Goal: Task Accomplishment & Management: Use online tool/utility

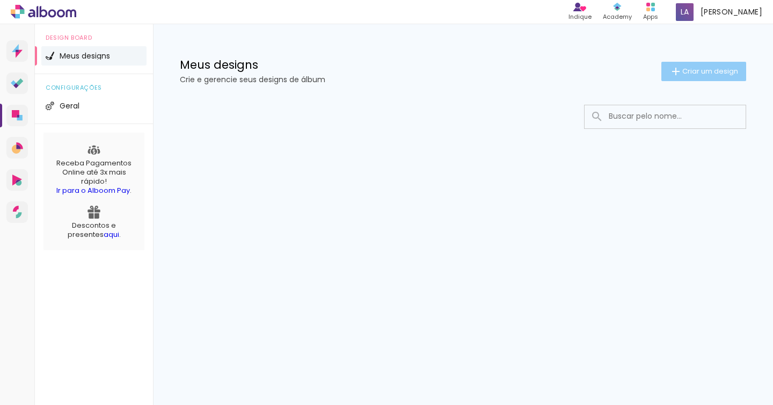
click at [704, 72] on span "Criar um design" at bounding box center [710, 71] width 56 height 7
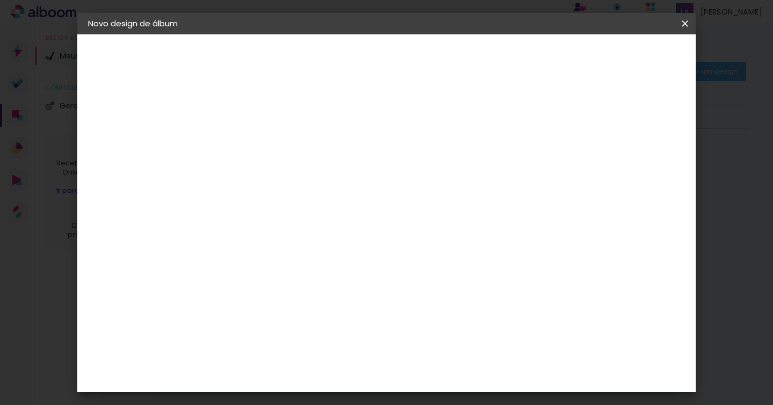
click at [264, 144] on input at bounding box center [264, 144] width 0 height 17
type input "J"
type input "[PERSON_NAME]"
type paper-input "[PERSON_NAME]"
click at [0, 0] on slot "Avançar" at bounding box center [0, 0] width 0 height 0
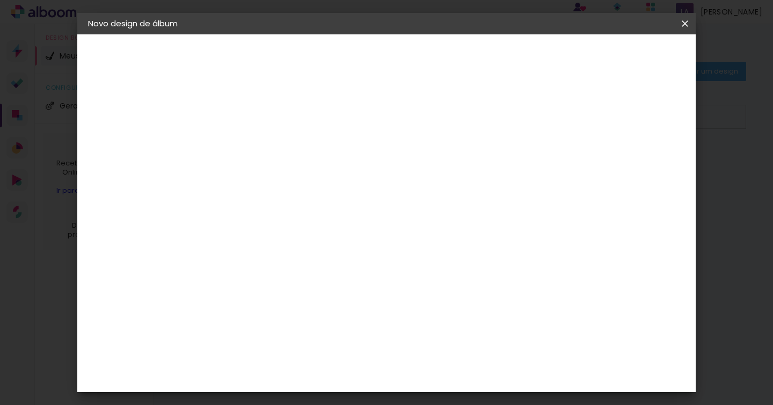
click at [465, 166] on paper-item "Tamanho Livre" at bounding box center [413, 163] width 103 height 24
click at [0, 0] on slot "Tamanho Livre" at bounding box center [0, 0] width 0 height 0
click at [380, 163] on iron-icon at bounding box center [373, 163] width 13 height 13
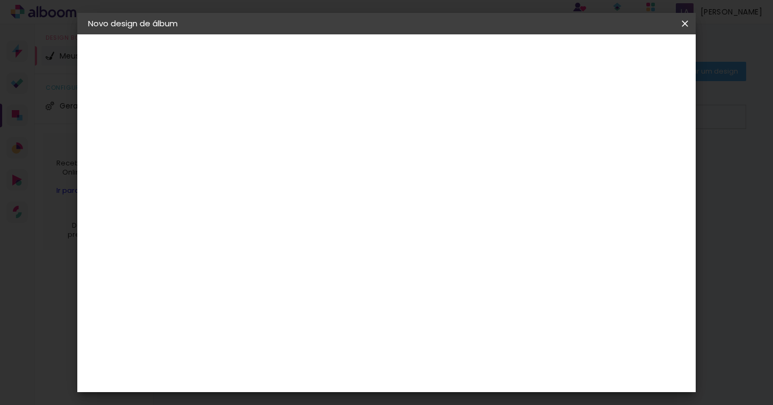
click at [380, 163] on iron-icon at bounding box center [373, 163] width 13 height 13
click at [0, 0] on slot "Tamanho Livre" at bounding box center [0, 0] width 0 height 0
click at [380, 166] on iron-icon at bounding box center [373, 163] width 13 height 13
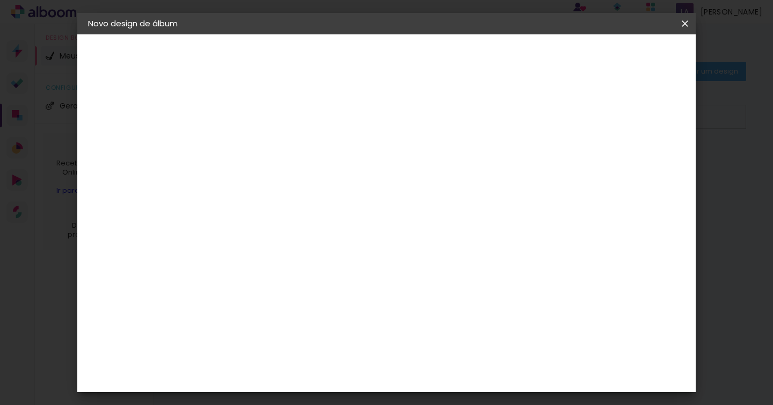
click at [0, 0] on slot "Tamanho Livre" at bounding box center [0, 0] width 0 height 0
click at [380, 166] on iron-icon at bounding box center [373, 163] width 13 height 13
click at [380, 164] on iron-icon at bounding box center [373, 163] width 13 height 13
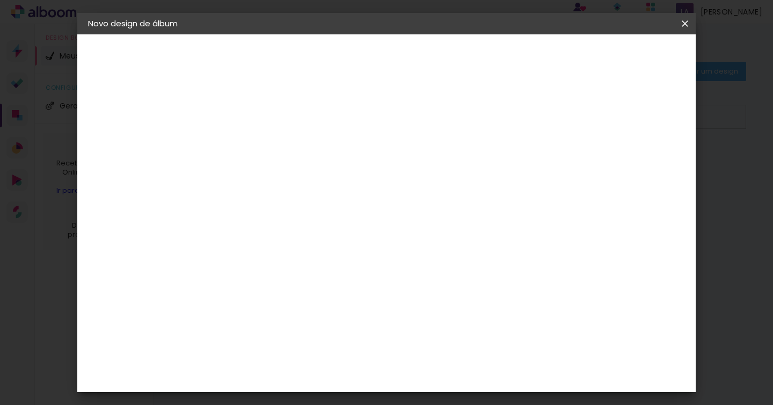
click at [380, 164] on iron-icon at bounding box center [373, 163] width 13 height 13
click at [464, 63] on paper-button "Avançar" at bounding box center [438, 57] width 53 height 18
click at [249, 123] on input "2" at bounding box center [256, 122] width 37 height 13
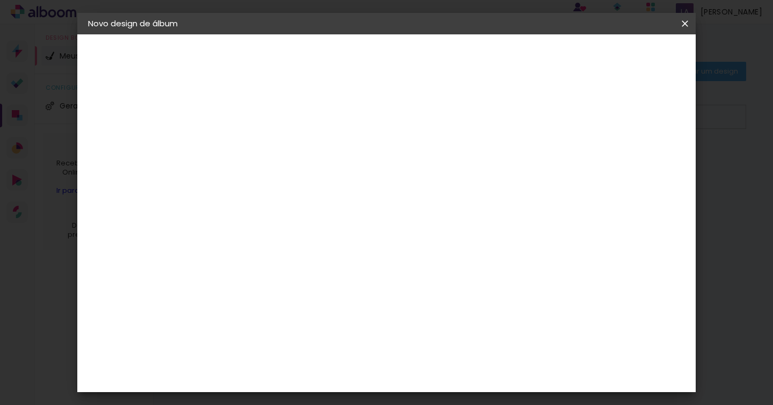
scroll to position [97, 0]
click at [239, 188] on input "30" at bounding box center [230, 188] width 28 height 16
click at [243, 187] on input "30" at bounding box center [230, 188] width 28 height 16
drag, startPoint x: 243, startPoint y: 190, endPoint x: 232, endPoint y: 184, distance: 12.3
click at [232, 184] on input "30" at bounding box center [230, 188] width 28 height 16
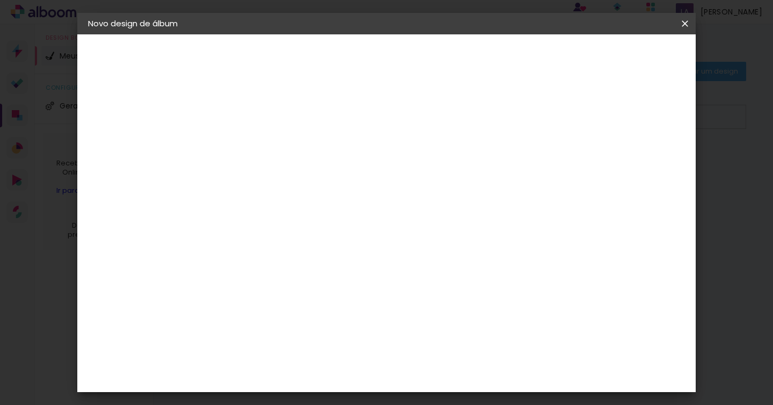
type input "21"
type paper-input "21"
click at [450, 352] on input "60" at bounding box center [446, 356] width 28 height 16
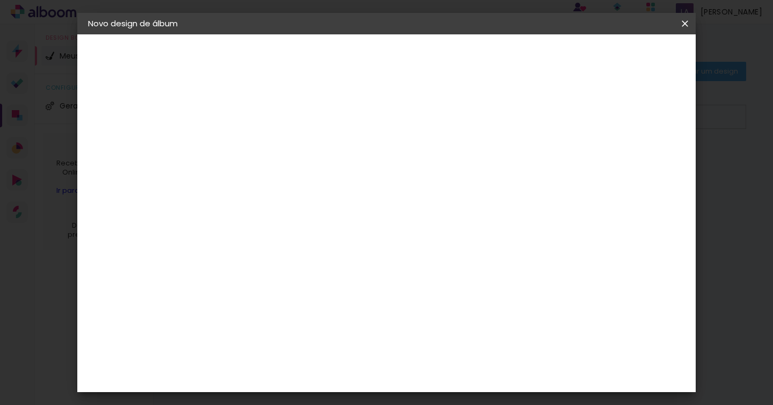
type input "30"
type paper-input "30"
click at [565, 34] on div "mm Mostrar sangria 15 cm cm cm mm A maioria das encadernadoras sugere 5mm de sa…" at bounding box center [431, 34] width 428 height 0
click at [392, 34] on div "mm Mostrar sangria 15 cm cm cm mm A maioria das encadernadoras sugere 5mm de sa…" at bounding box center [431, 34] width 428 height 0
click at [593, 372] on div "cm" at bounding box center [452, 374] width 342 height 38
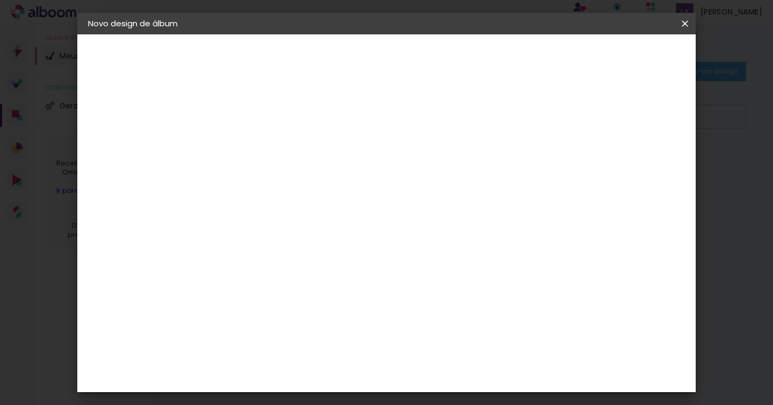
click at [645, 34] on div "mm Mostrar sangria 15 cm cm cm mm A maioria das encadernadoras sugere 5mm de sa…" at bounding box center [431, 34] width 428 height 0
click at [245, 274] on div "cm" at bounding box center [250, 271] width 13 height 16
type input "2"
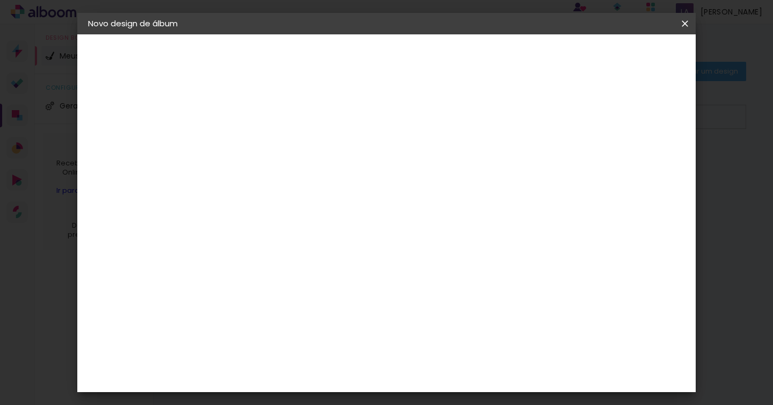
type input "30"
type paper-input "30"
click at [531, 121] on div "15 cm cm cm mm A maioria das encadernadoras sugere 5mm de sangria." at bounding box center [374, 78] width 315 height 86
click at [458, 376] on input "30" at bounding box center [446, 373] width 28 height 16
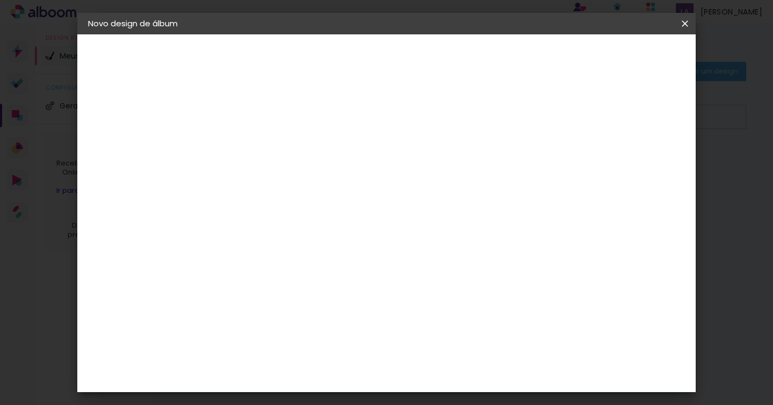
type input "3"
type input "21"
type paper-input "21"
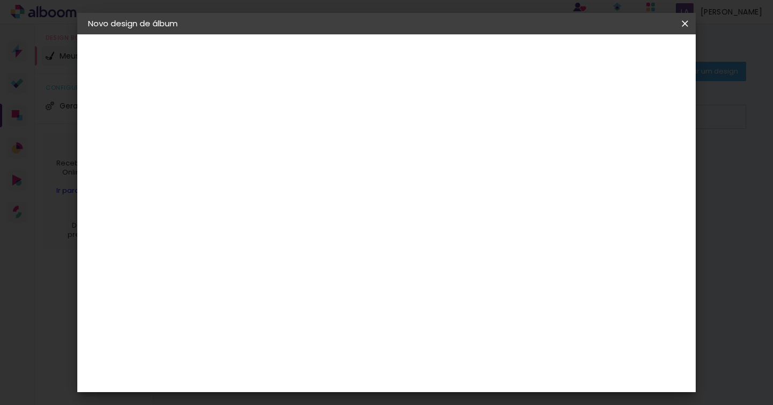
click at [332, 224] on input "30" at bounding box center [321, 221] width 28 height 16
type input "3"
type input "21"
type paper-input "21"
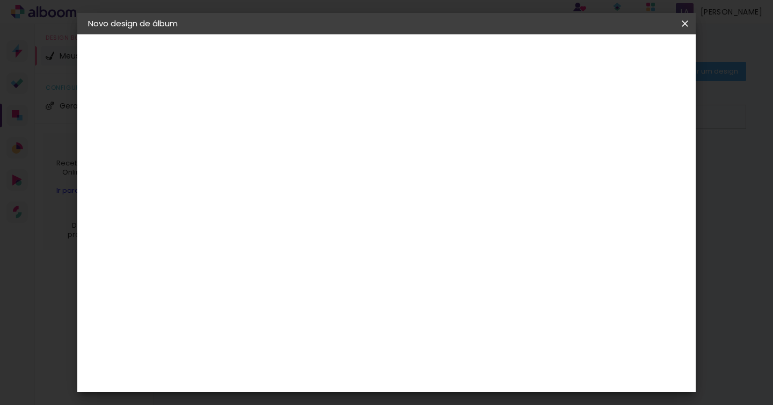
click at [531, 121] on div "10.5 cm cm cm mm A maioria das encadernadoras sugere 5mm de sangria." at bounding box center [374, 78] width 315 height 86
click at [461, 372] on div "cm" at bounding box center [466, 373] width 13 height 16
type input "2"
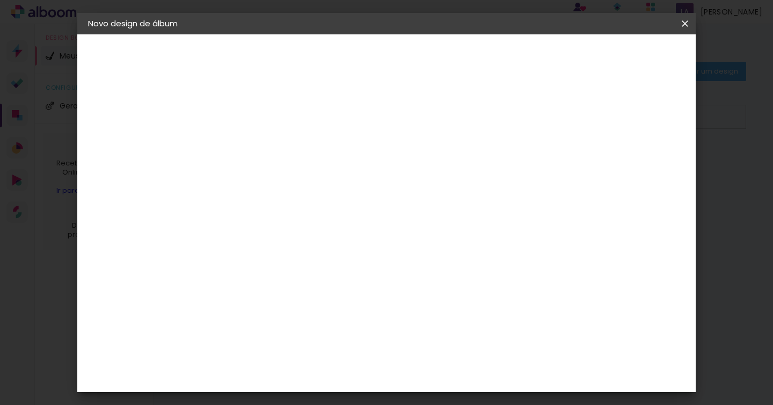
type input "30"
type paper-input "30"
click at [565, 126] on div at bounding box center [560, 124] width 10 height 10
type paper-checkbox "on"
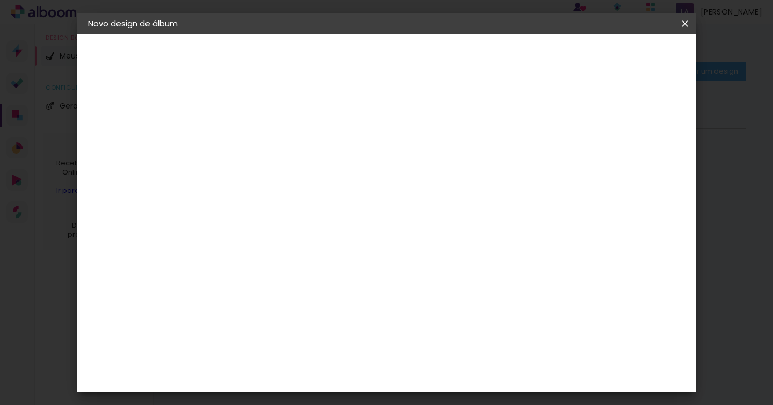
scroll to position [203, 0]
click at [618, 59] on span "Iniciar design" at bounding box center [593, 57] width 49 height 8
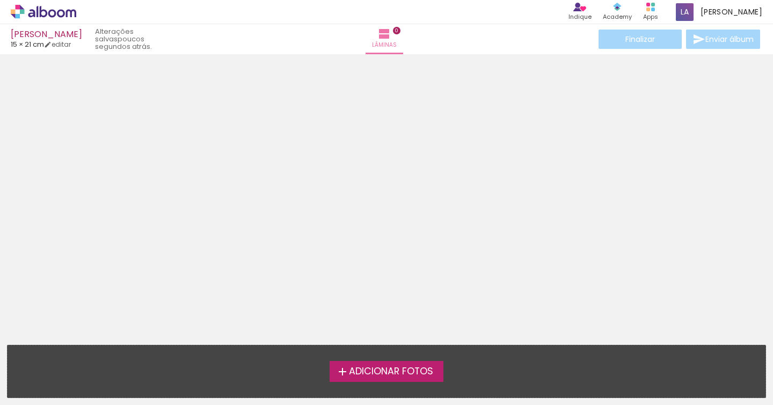
click at [402, 369] on span "Adicionar Fotos" at bounding box center [391, 372] width 84 height 10
click at [0, 0] on input "file" at bounding box center [0, 0] width 0 height 0
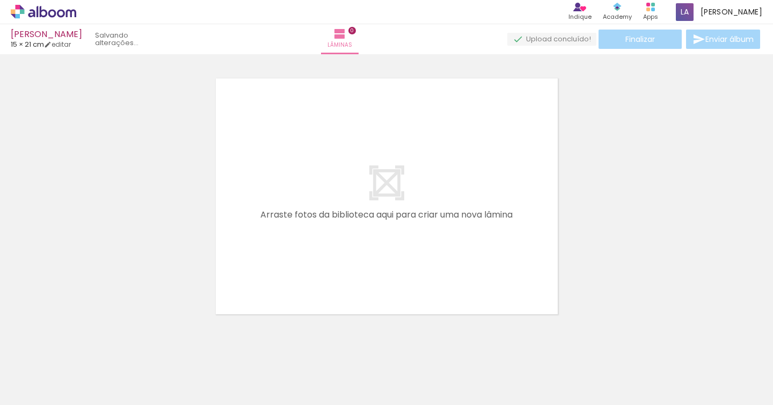
scroll to position [13, 0]
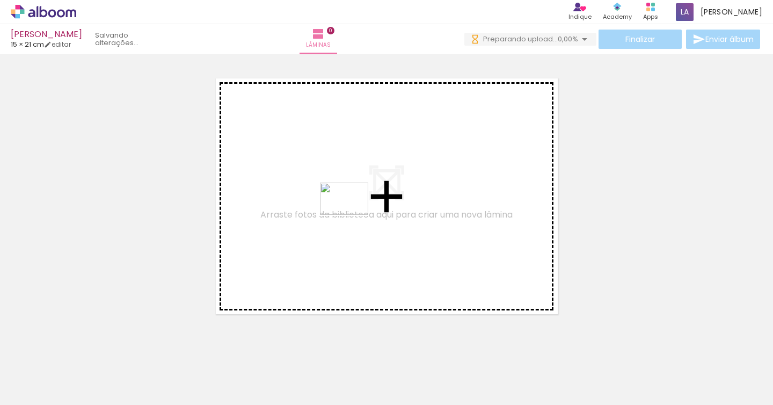
drag, startPoint x: 116, startPoint y: 370, endPoint x: 352, endPoint y: 215, distance: 282.5
click at [352, 215] on quentale-workspace at bounding box center [386, 202] width 773 height 405
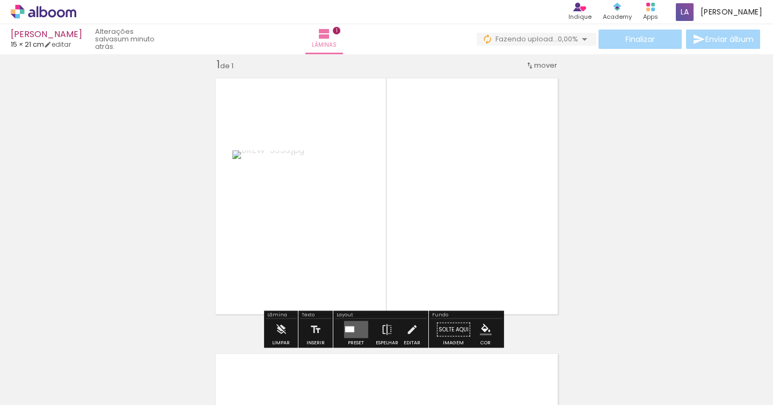
click at [58, 387] on paper-button "Adicionar Fotos" at bounding box center [33, 390] width 52 height 17
click at [0, 0] on input "file" at bounding box center [0, 0] width 0 height 0
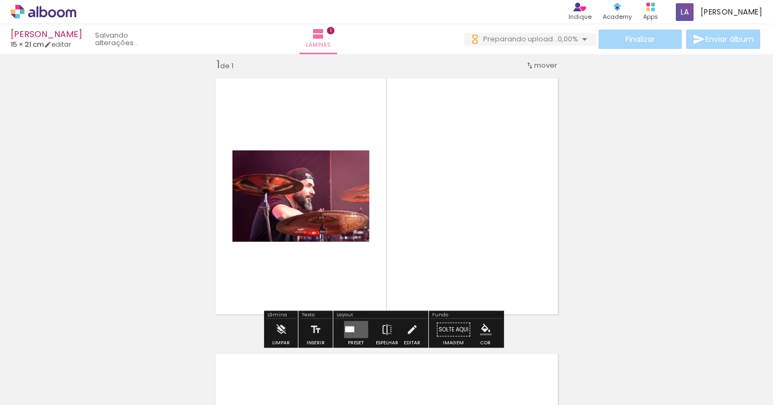
scroll to position [0, 0]
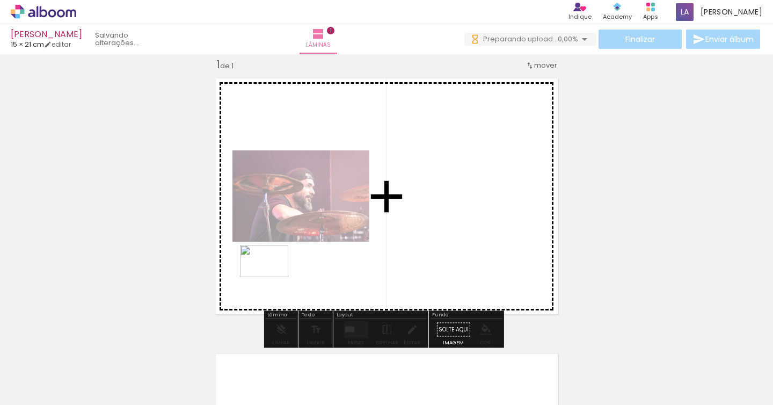
drag, startPoint x: 185, startPoint y: 369, endPoint x: 274, endPoint y: 280, distance: 126.4
click at [273, 277] on quentale-workspace at bounding box center [386, 202] width 773 height 405
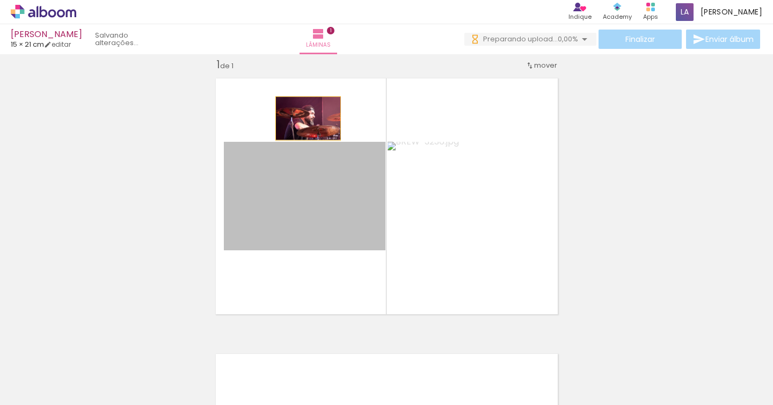
drag, startPoint x: 293, startPoint y: 191, endPoint x: 304, endPoint y: 118, distance: 74.4
click at [304, 118] on quentale-layouter at bounding box center [386, 196] width 355 height 249
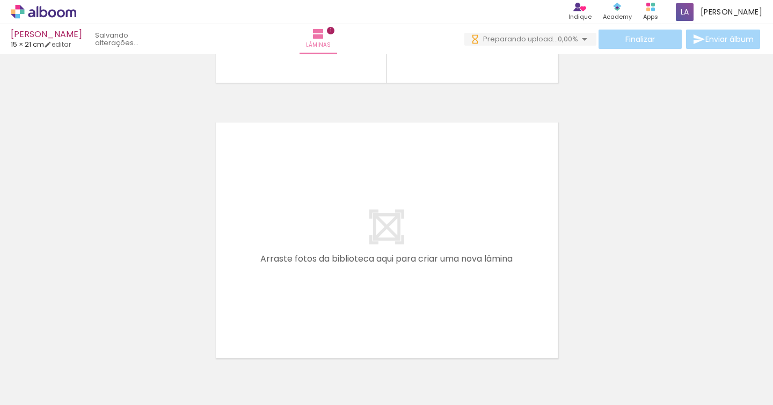
scroll to position [246, 0]
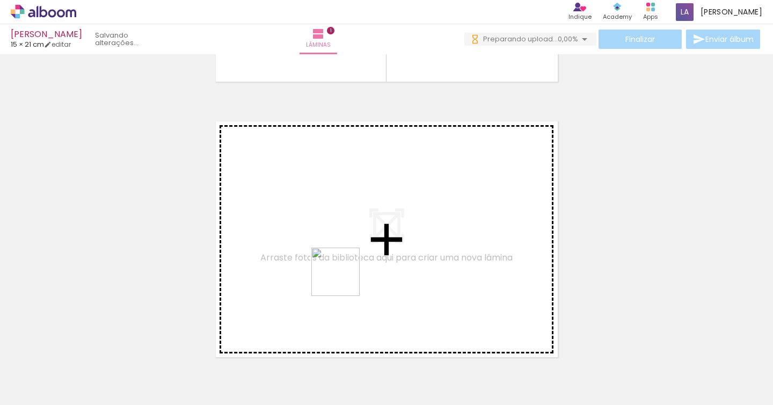
drag, startPoint x: 296, startPoint y: 375, endPoint x: 365, endPoint y: 249, distance: 143.2
click at [365, 249] on quentale-workspace at bounding box center [386, 202] width 773 height 405
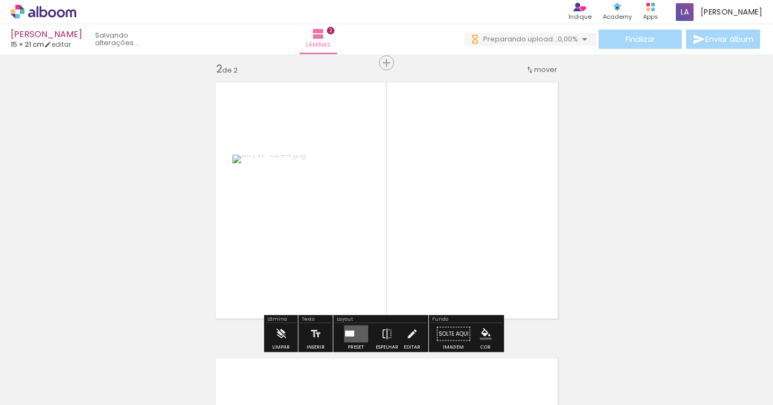
scroll to position [289, 0]
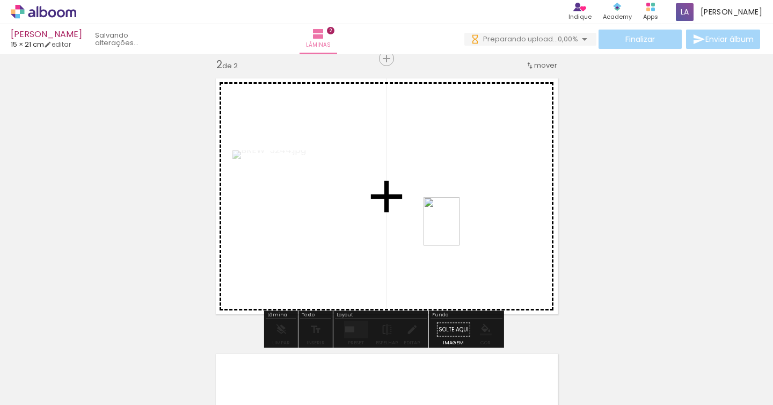
drag, startPoint x: 410, startPoint y: 378, endPoint x: 459, endPoint y: 234, distance: 152.1
click at [456, 227] on quentale-workspace at bounding box center [386, 202] width 773 height 405
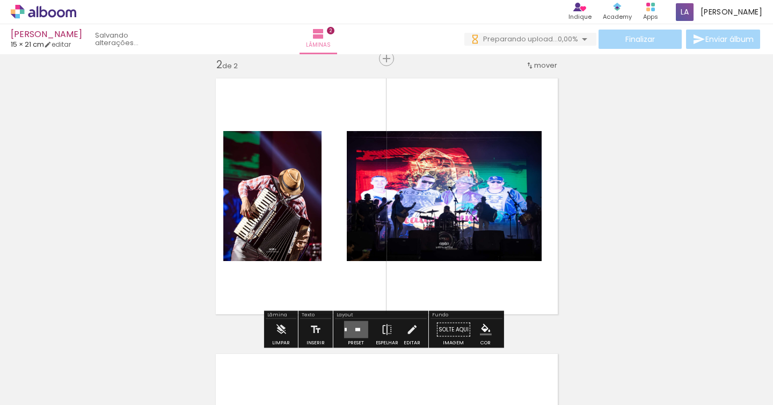
click at [310, 210] on quentale-photo at bounding box center [272, 196] width 98 height 130
click at [496, 194] on quentale-photo at bounding box center [444, 196] width 195 height 130
click at [684, 236] on div "Inserir lâmina 1 de 2 Inserir lâmina 2 de 2" at bounding box center [386, 182] width 773 height 827
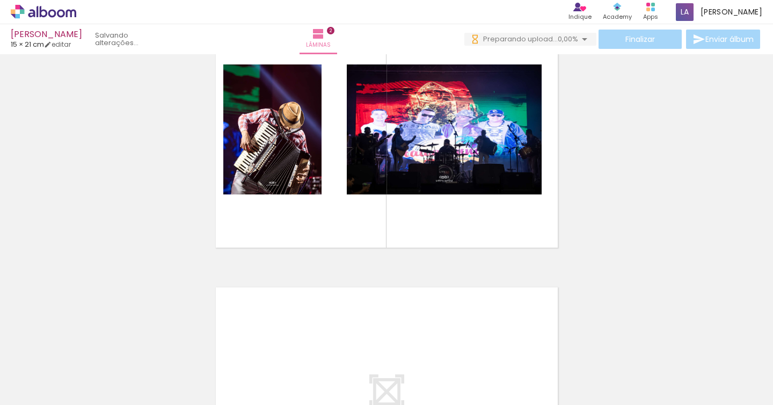
scroll to position [281, 0]
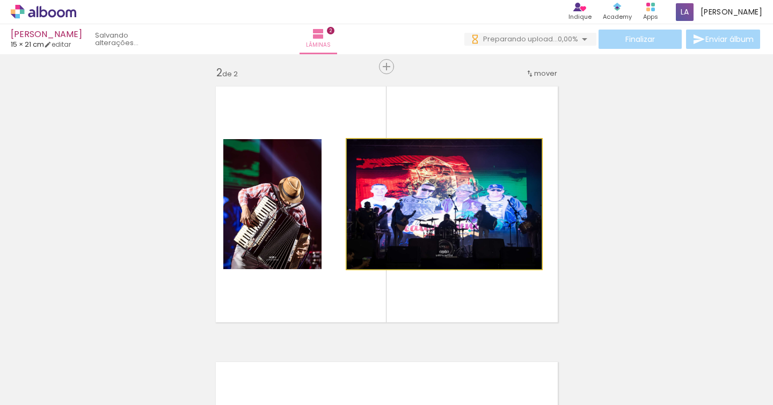
click at [479, 225] on quentale-photo at bounding box center [444, 204] width 195 height 130
click at [472, 212] on quentale-photo at bounding box center [444, 204] width 195 height 130
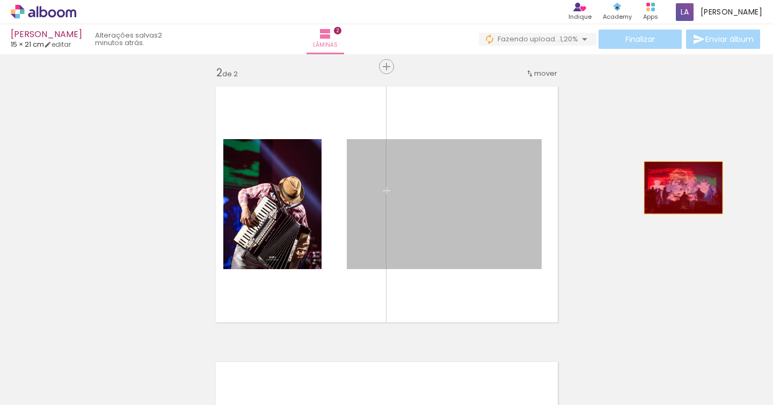
drag, startPoint x: 443, startPoint y: 194, endPoint x: 679, endPoint y: 187, distance: 235.8
click at [679, 187] on div "Inserir lâmina 1 de 2 Inserir lâmina 2 de 2" at bounding box center [386, 190] width 773 height 827
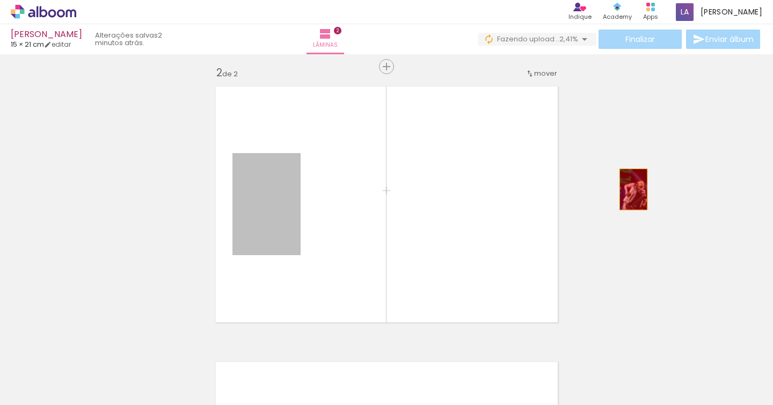
drag, startPoint x: 272, startPoint y: 207, endPoint x: 636, endPoint y: 190, distance: 364.4
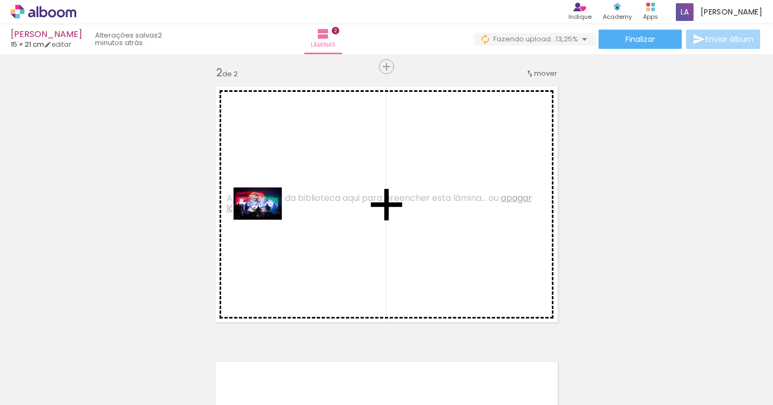
drag, startPoint x: 292, startPoint y: 368, endPoint x: 267, endPoint y: 213, distance: 157.6
click at [267, 213] on quentale-workspace at bounding box center [386, 202] width 773 height 405
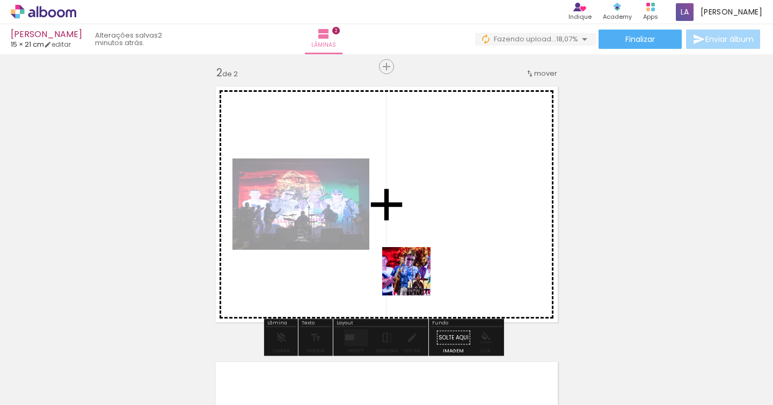
drag, startPoint x: 363, startPoint y: 366, endPoint x: 446, endPoint y: 234, distance: 155.6
click at [446, 234] on quentale-workspace at bounding box center [386, 202] width 773 height 405
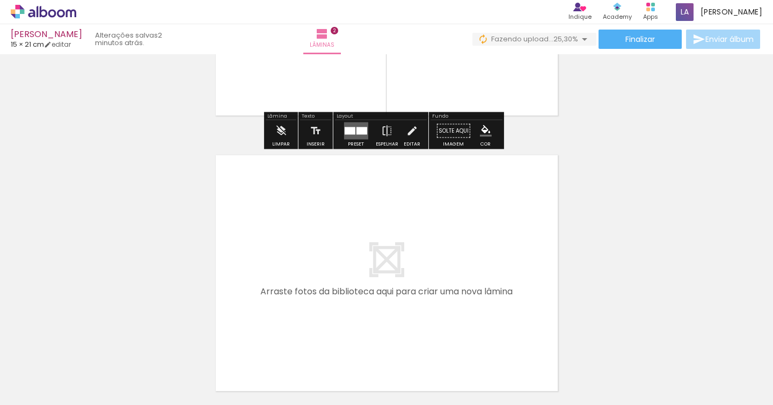
scroll to position [584, 0]
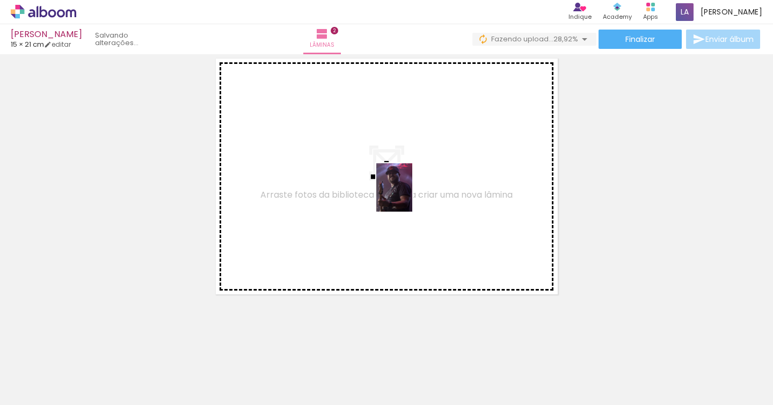
drag, startPoint x: 531, startPoint y: 369, endPoint x: 424, endPoint y: 208, distance: 193.6
click at [403, 187] on quentale-workspace at bounding box center [386, 202] width 773 height 405
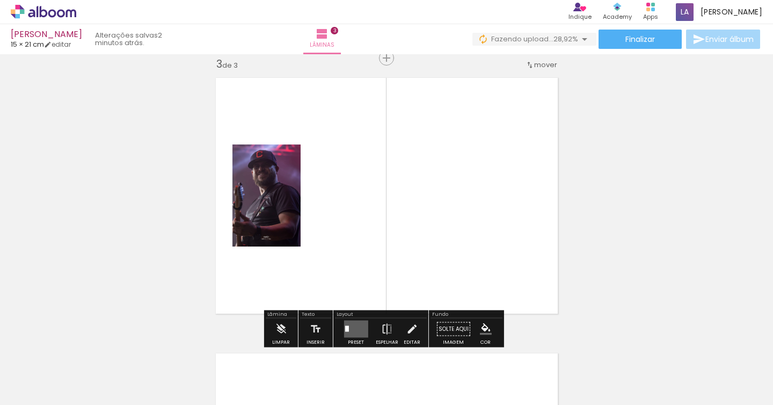
scroll to position [564, 0]
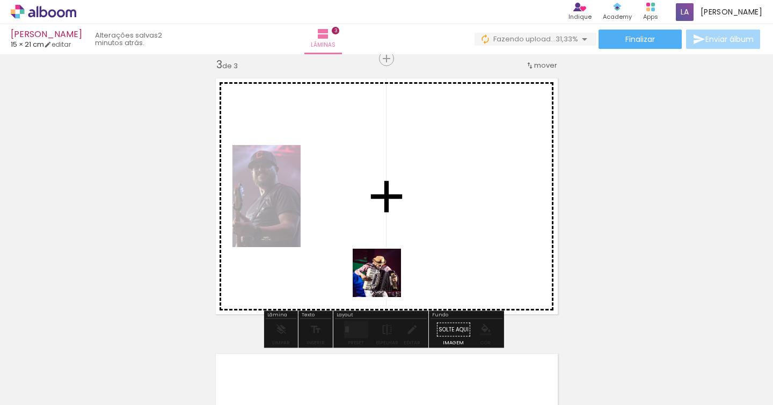
drag, startPoint x: 467, startPoint y: 370, endPoint x: 385, endPoint y: 244, distance: 150.3
click at [352, 228] on quentale-workspace at bounding box center [386, 202] width 773 height 405
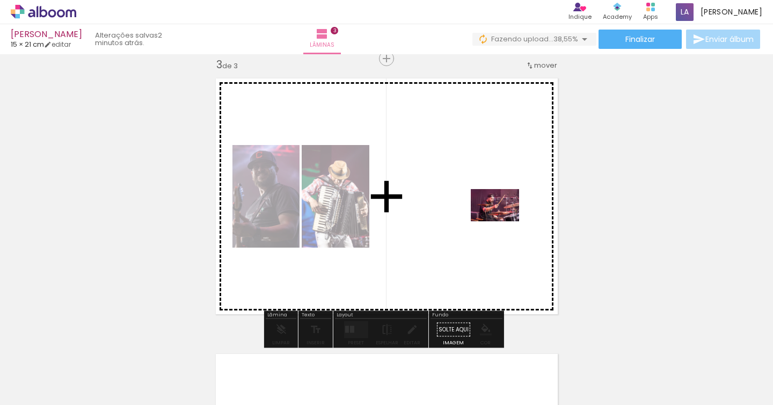
drag, startPoint x: 602, startPoint y: 368, endPoint x: 514, endPoint y: 217, distance: 174.7
click at [485, 198] on quentale-workspace at bounding box center [386, 202] width 773 height 405
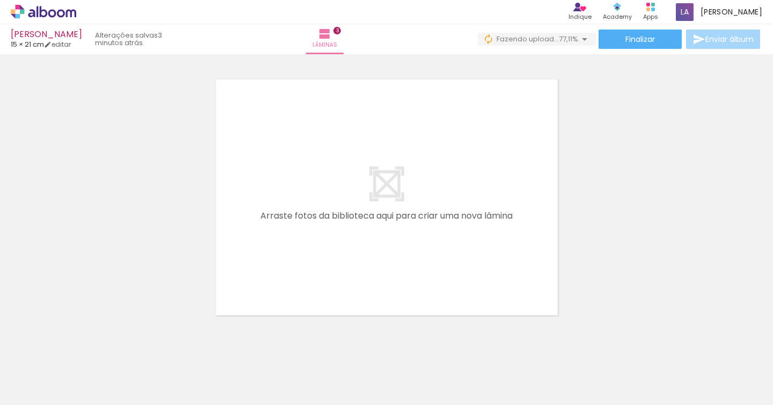
scroll to position [860, 0]
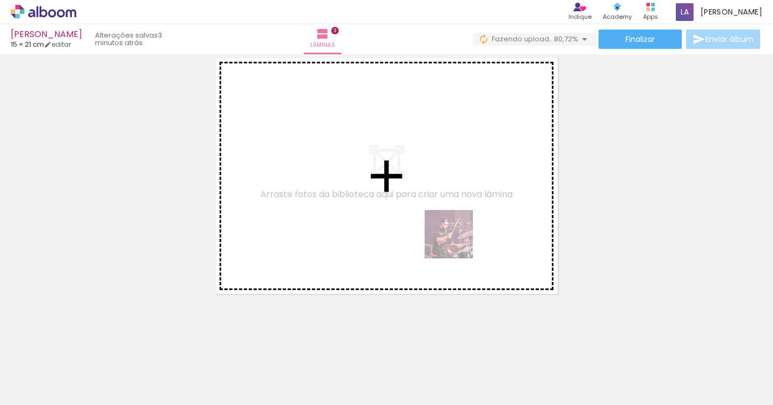
drag, startPoint x: 589, startPoint y: 365, endPoint x: 430, endPoint y: 221, distance: 214.8
click at [412, 209] on quentale-workspace at bounding box center [386, 202] width 773 height 405
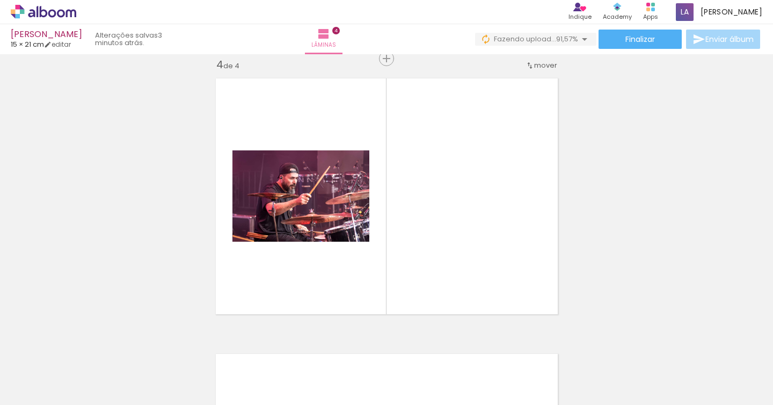
scroll to position [0, 605]
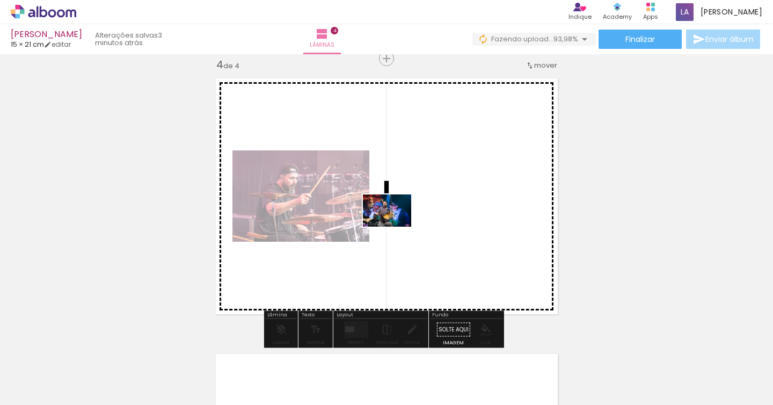
drag, startPoint x: 228, startPoint y: 371, endPoint x: 411, endPoint y: 225, distance: 234.3
click at [411, 225] on quentale-workspace at bounding box center [386, 202] width 773 height 405
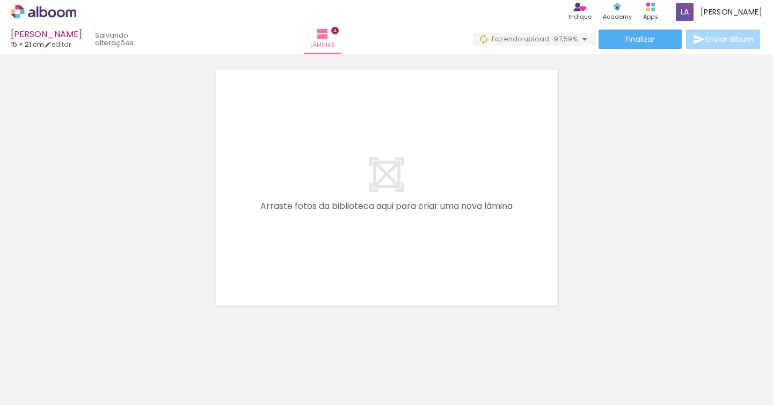
scroll to position [1133, 0]
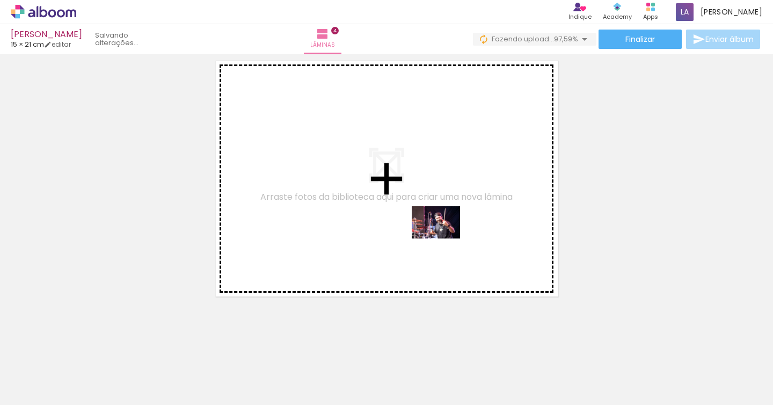
drag, startPoint x: 577, startPoint y: 373, endPoint x: 467, endPoint y: 252, distance: 163.4
click at [417, 220] on quentale-workspace at bounding box center [386, 202] width 773 height 405
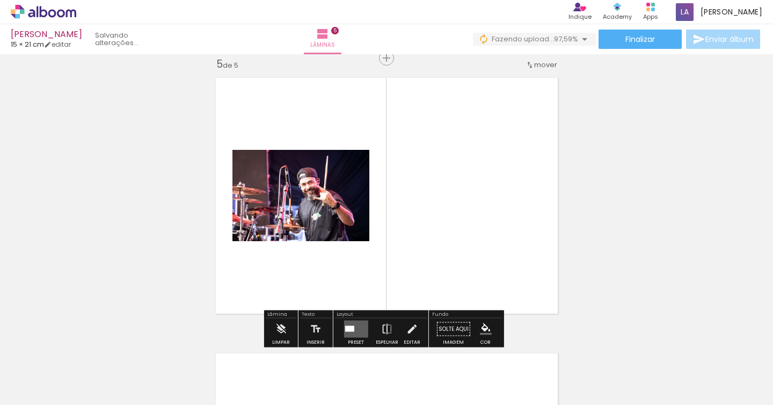
scroll to position [1115, 0]
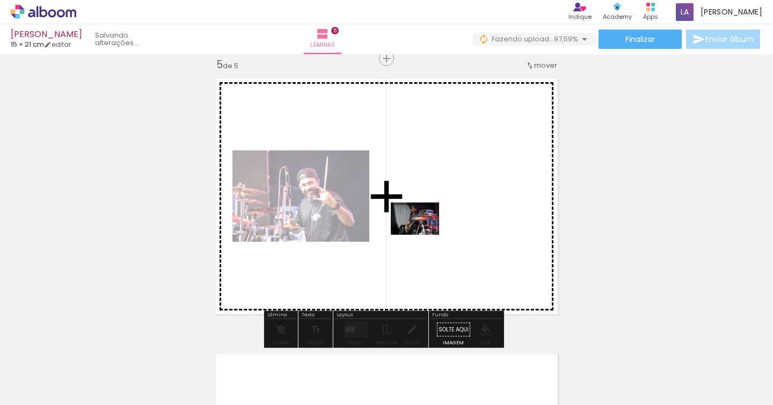
drag, startPoint x: 645, startPoint y: 366, endPoint x: 423, endPoint y: 235, distance: 257.5
click at [423, 235] on quentale-workspace at bounding box center [386, 202] width 773 height 405
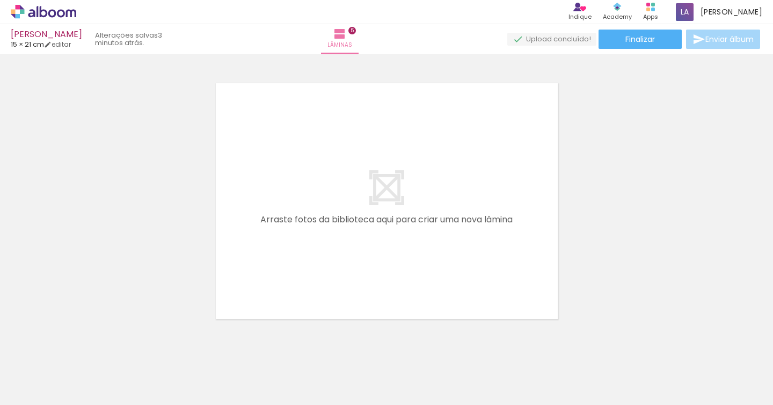
scroll to position [1411, 0]
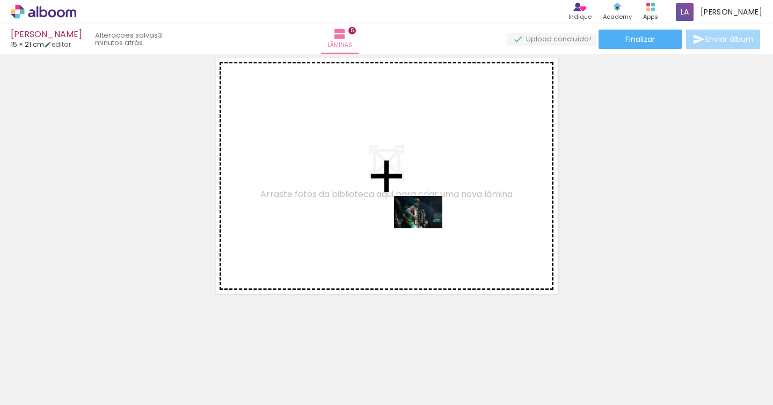
drag, startPoint x: 655, startPoint y: 356, endPoint x: 508, endPoint y: 247, distance: 183.1
click at [421, 225] on quentale-workspace at bounding box center [386, 202] width 773 height 405
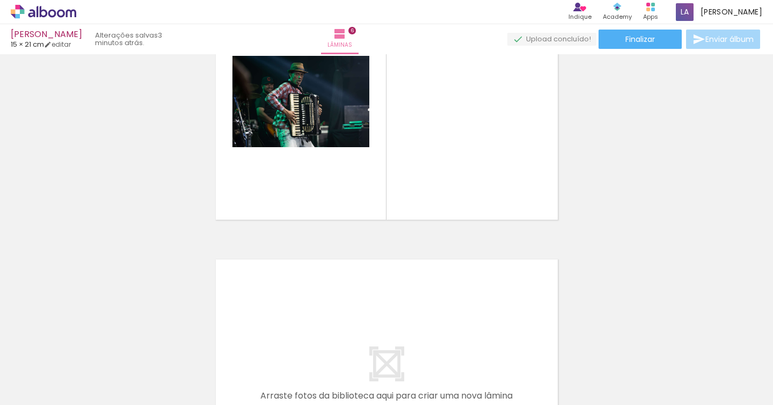
scroll to position [1471, 0]
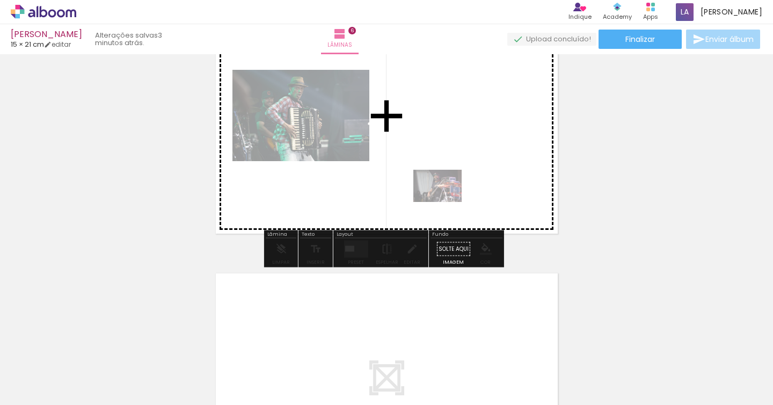
drag, startPoint x: 649, startPoint y: 370, endPoint x: 471, endPoint y: 223, distance: 230.3
click at [446, 200] on quentale-workspace at bounding box center [386, 202] width 773 height 405
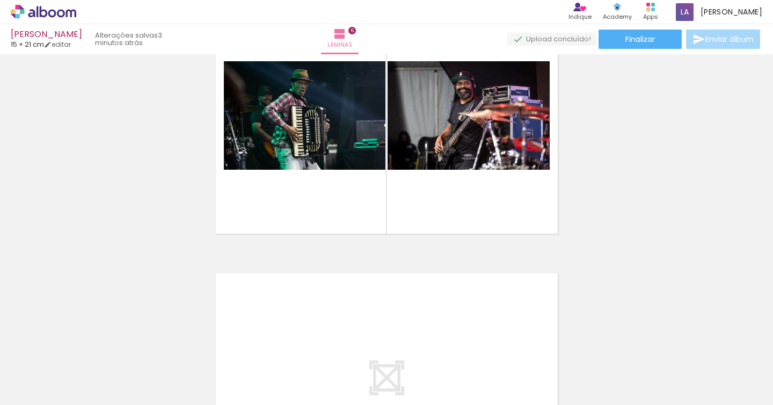
scroll to position [0, 1128]
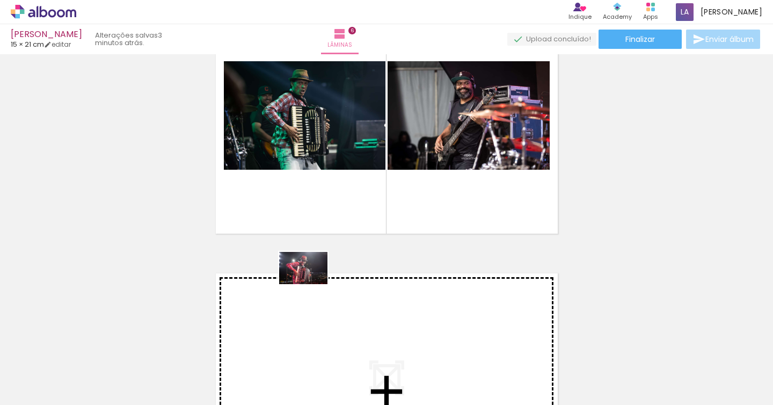
drag, startPoint x: 374, startPoint y: 371, endPoint x: 370, endPoint y: 351, distance: 20.1
click at [317, 315] on quentale-workspace at bounding box center [386, 202] width 773 height 405
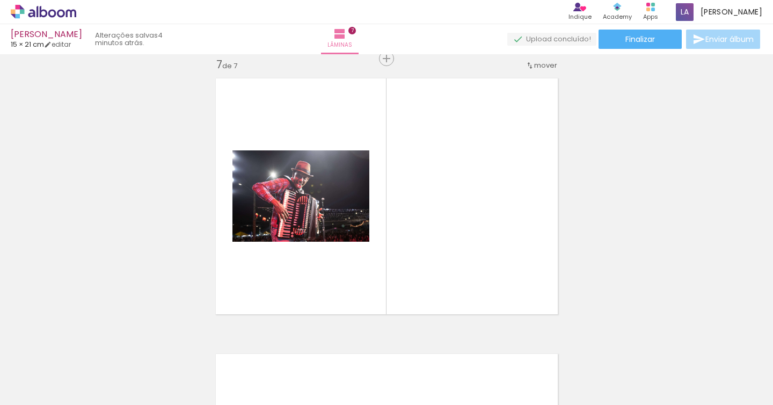
scroll to position [1666, 0]
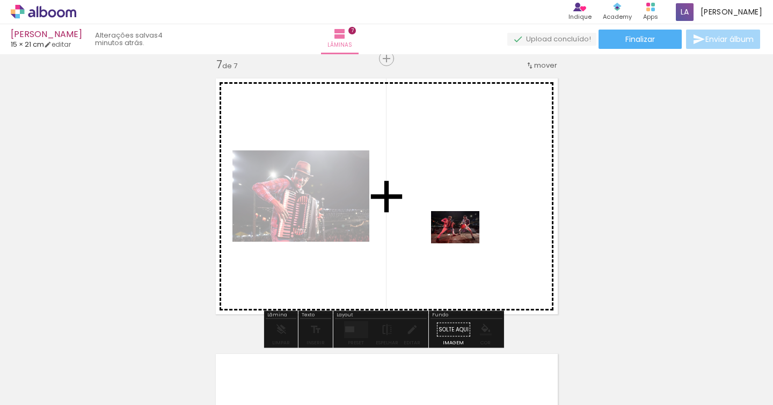
drag, startPoint x: 493, startPoint y: 367, endPoint x: 463, endPoint y: 243, distance: 127.6
click at [463, 243] on quentale-workspace at bounding box center [386, 202] width 773 height 405
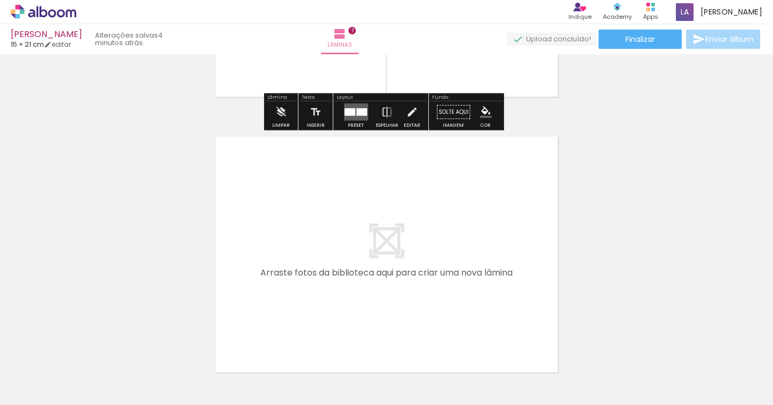
scroll to position [1921, 0]
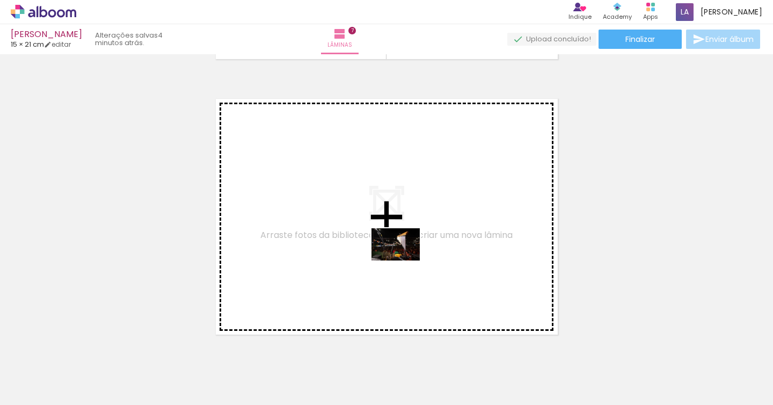
drag, startPoint x: 550, startPoint y: 380, endPoint x: 392, endPoint y: 253, distance: 201.6
click at [392, 253] on quentale-workspace at bounding box center [386, 202] width 773 height 405
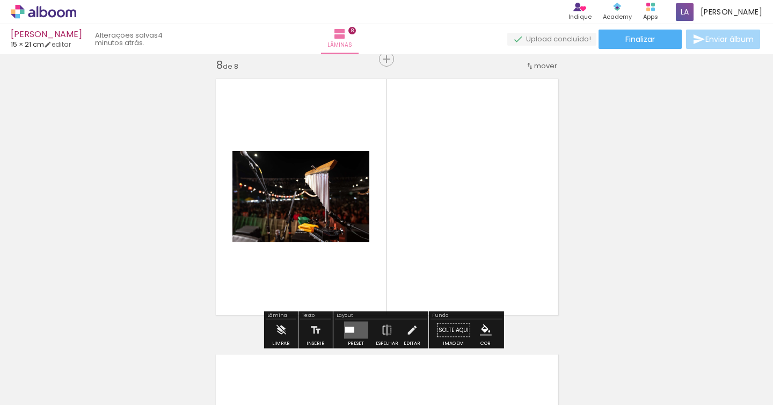
scroll to position [1941, 0]
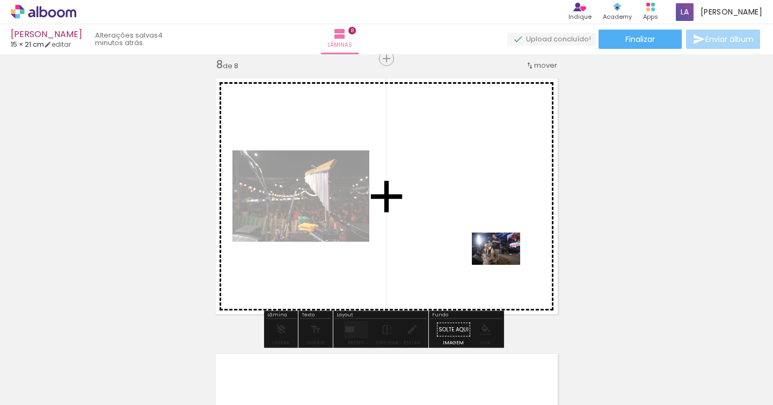
drag, startPoint x: 667, startPoint y: 383, endPoint x: 493, endPoint y: 250, distance: 219.4
click at [493, 250] on quentale-workspace at bounding box center [386, 202] width 773 height 405
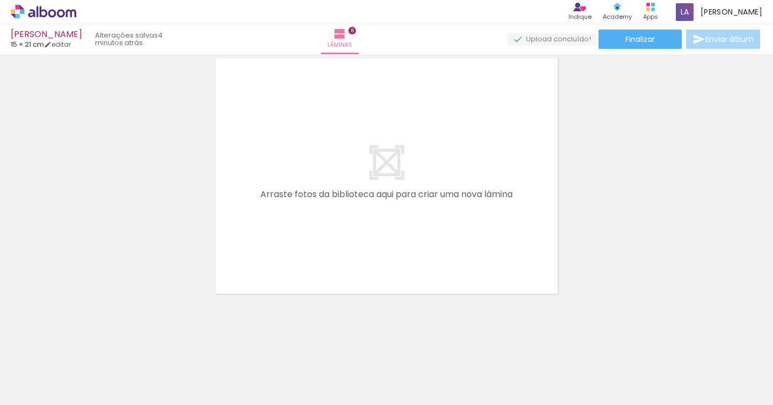
scroll to position [0, 1739]
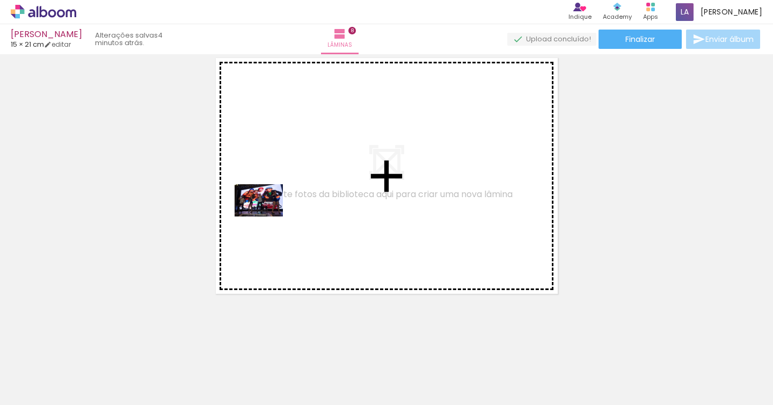
drag, startPoint x: 181, startPoint y: 365, endPoint x: 276, endPoint y: 208, distance: 183.3
click at [276, 208] on quentale-workspace at bounding box center [386, 202] width 773 height 405
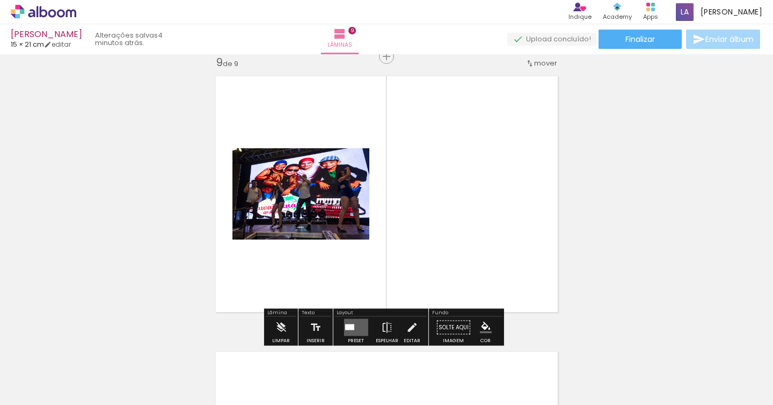
scroll to position [2217, 0]
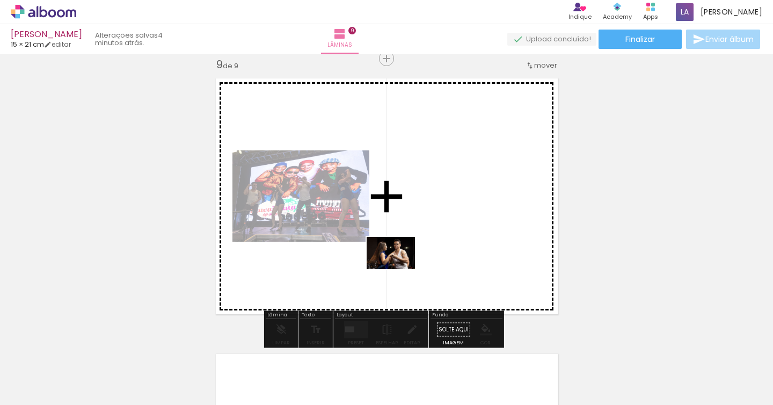
drag, startPoint x: 230, startPoint y: 376, endPoint x: 450, endPoint y: 236, distance: 260.6
click at [450, 236] on quentale-workspace at bounding box center [386, 202] width 773 height 405
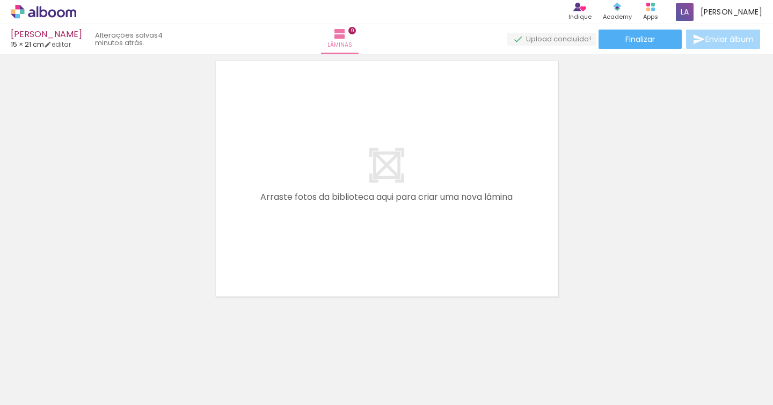
scroll to position [2512, 0]
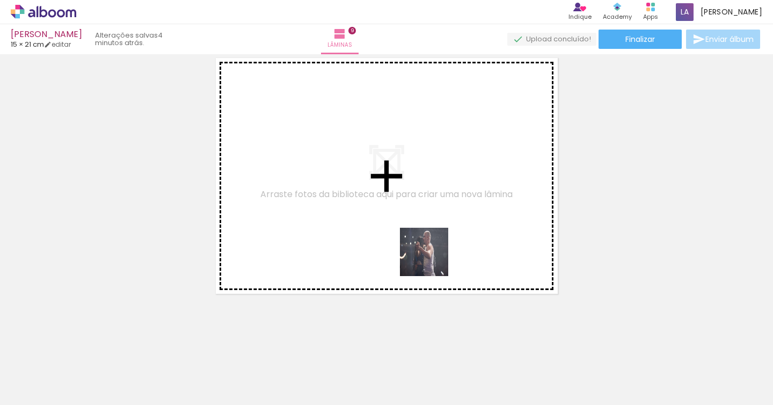
drag, startPoint x: 595, startPoint y: 372, endPoint x: 398, endPoint y: 254, distance: 229.4
click at [370, 235] on quentale-workspace at bounding box center [386, 202] width 773 height 405
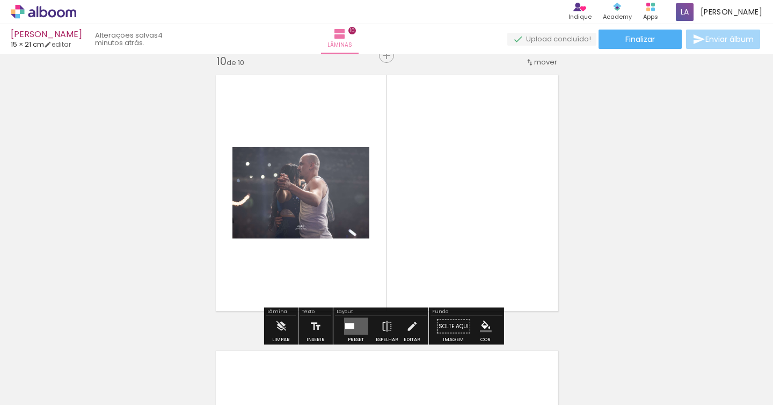
scroll to position [2492, 0]
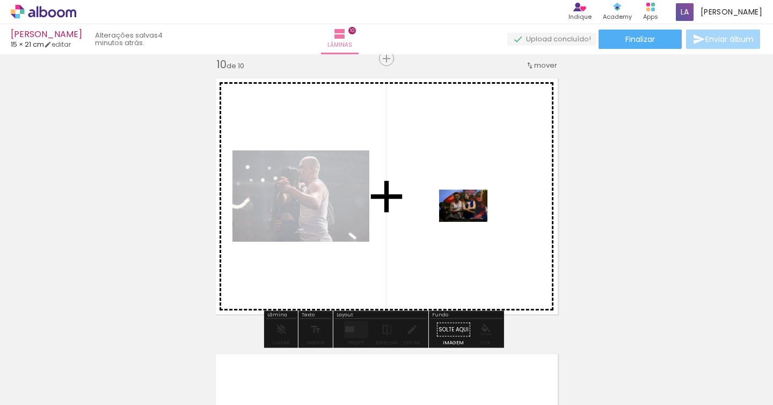
drag, startPoint x: 727, startPoint y: 377, endPoint x: 468, endPoint y: 217, distance: 304.2
click at [468, 217] on quentale-workspace at bounding box center [386, 202] width 773 height 405
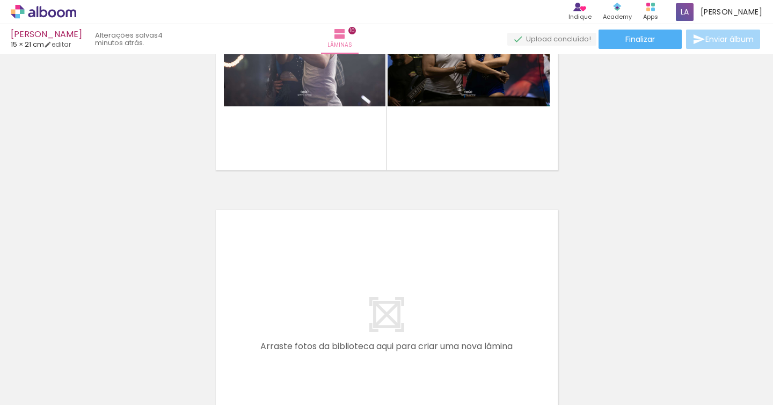
scroll to position [2638, 0]
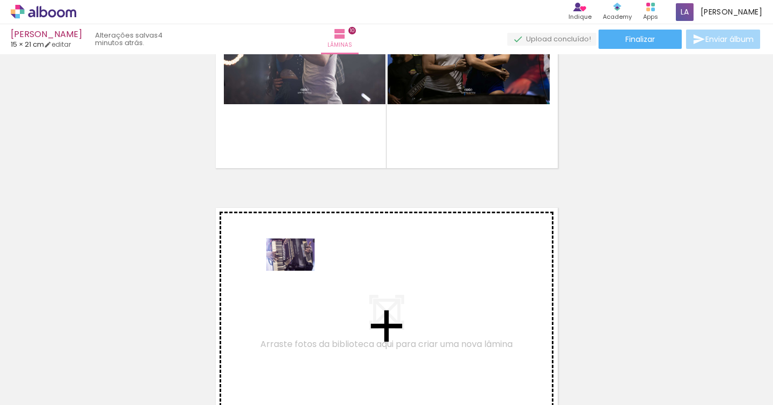
drag, startPoint x: 271, startPoint y: 375, endPoint x: 298, endPoint y: 271, distance: 108.2
click at [298, 271] on quentale-workspace at bounding box center [386, 202] width 773 height 405
